Goal: Check status

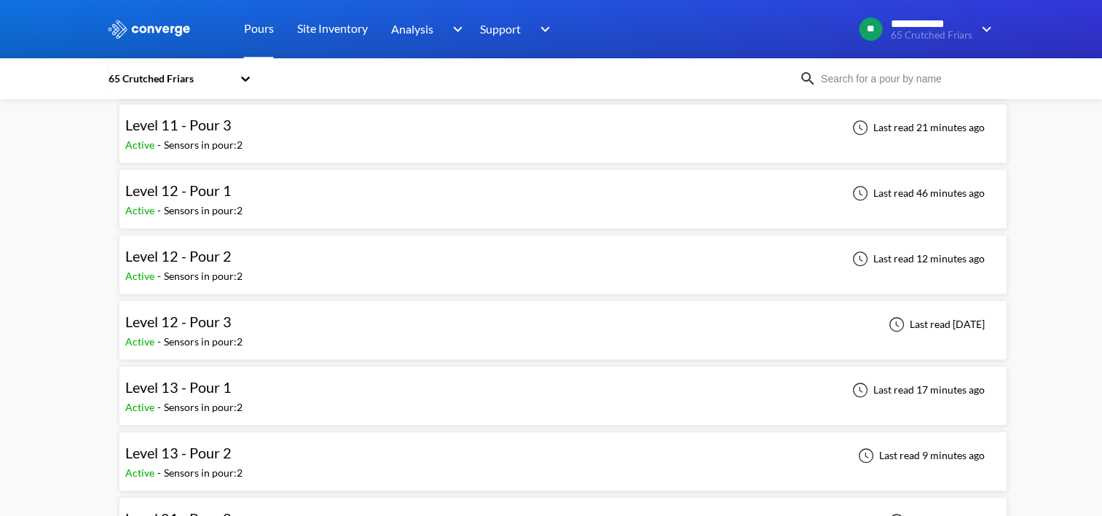
scroll to position [1602, 0]
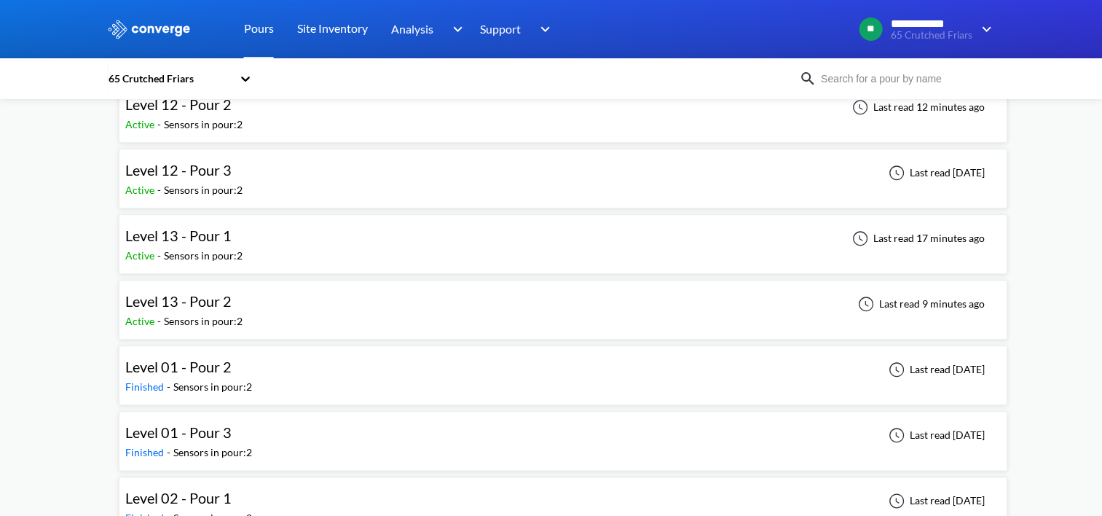
click at [291, 297] on div "Level 13 - Pour 2 Active - Sensors in pour: 2 Last read 9 minutes ago" at bounding box center [562, 309] width 875 height 47
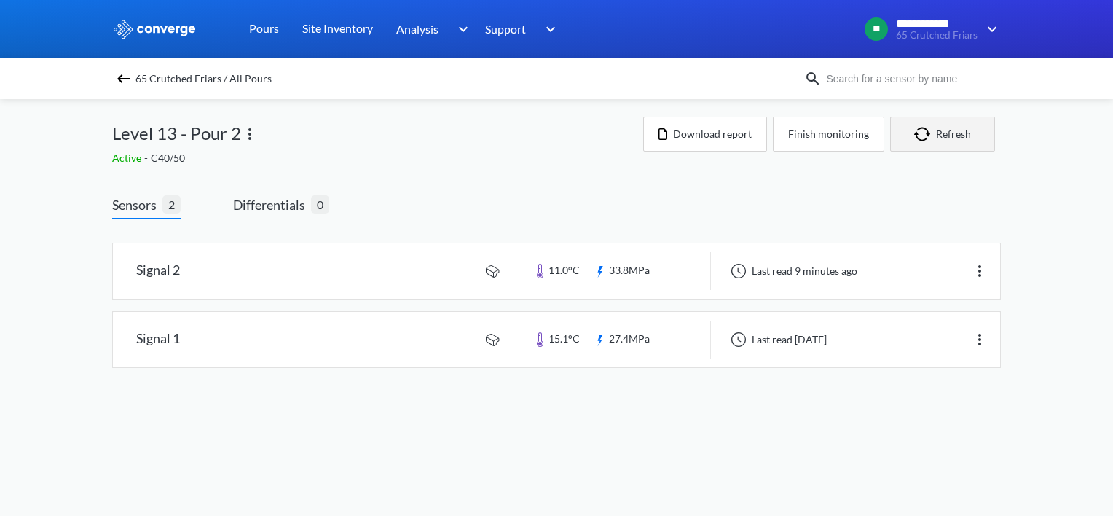
click at [948, 140] on button "Refresh" at bounding box center [942, 134] width 105 height 35
click at [116, 76] on img at bounding box center [123, 78] width 17 height 17
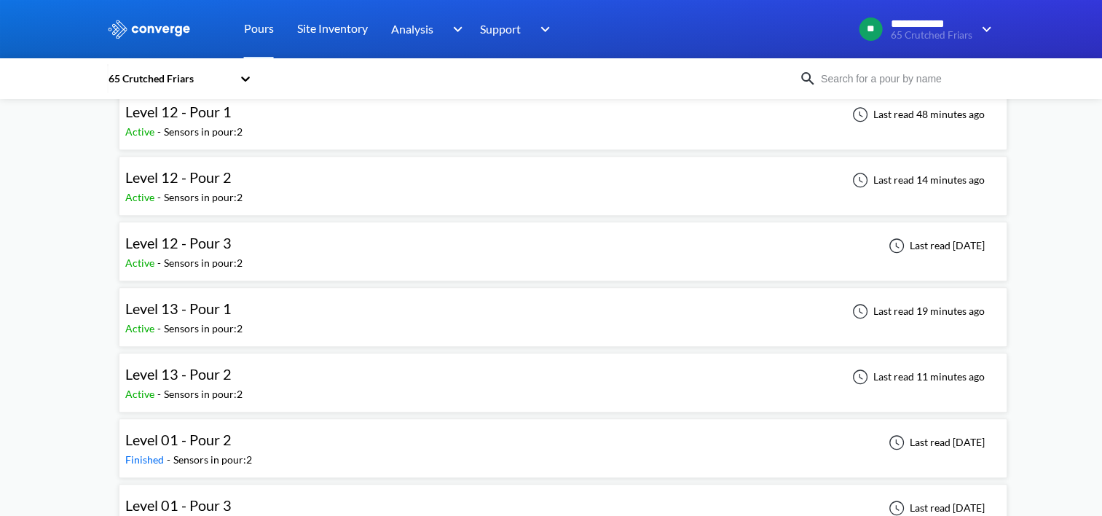
scroll to position [1456, 0]
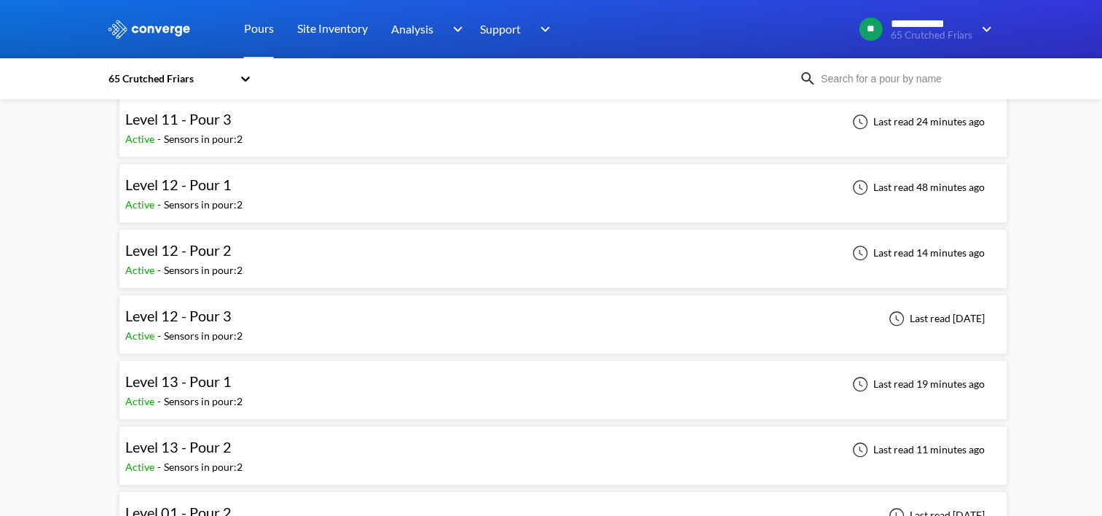
click at [256, 242] on div "Level 12 - Pour 2 Active - Sensors in pour: 2 Last read 14 minutes ago" at bounding box center [562, 258] width 875 height 47
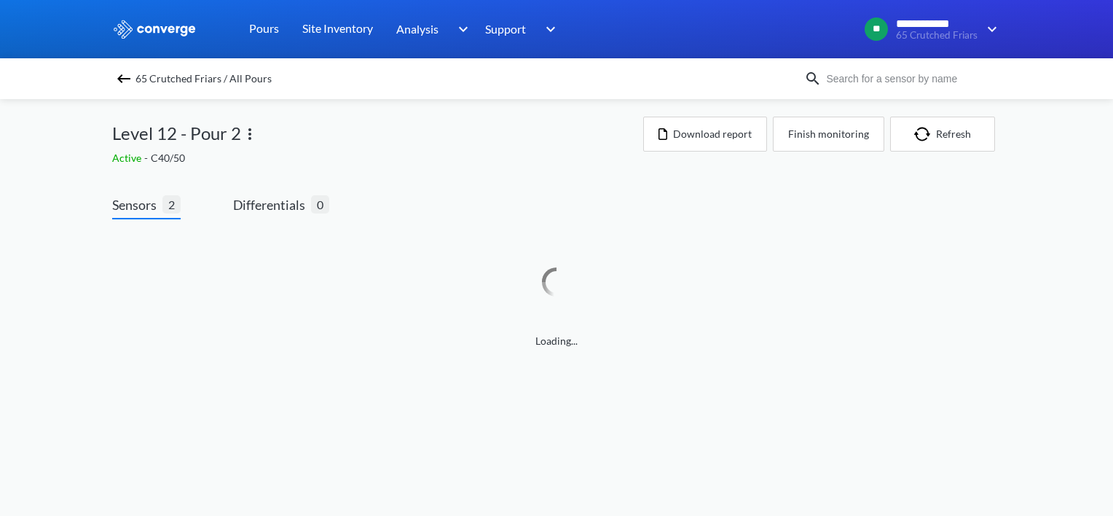
click at [117, 76] on img at bounding box center [123, 78] width 17 height 17
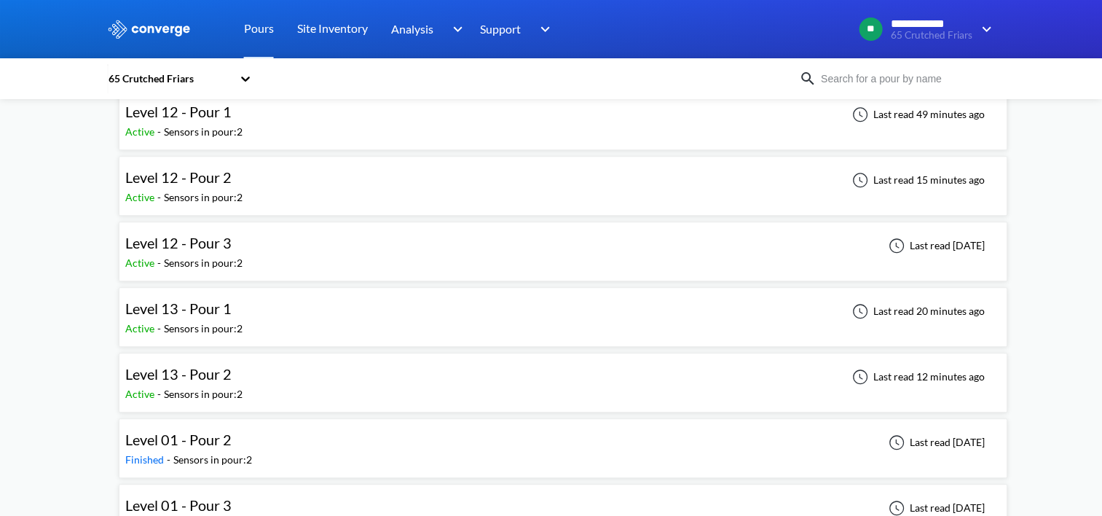
scroll to position [1602, 0]
